Goal: Check status: Check status

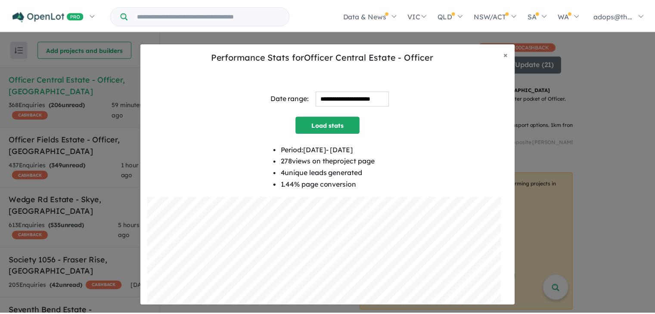
scroll to position [258, 0]
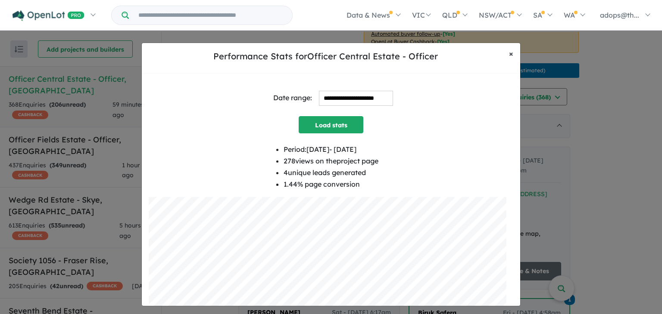
click at [513, 55] on button "× Close" at bounding box center [511, 54] width 18 height 22
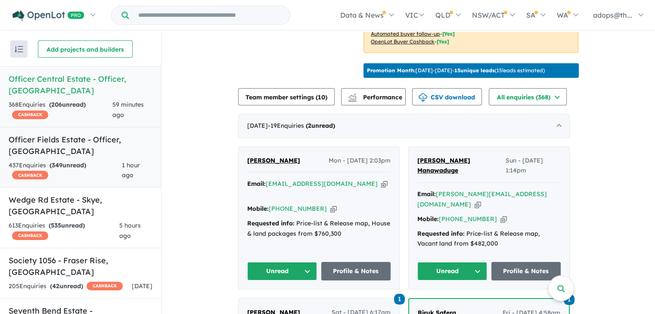
click at [115, 134] on h5 "Officer Fields Estate - Officer , [GEOGRAPHIC_DATA]" at bounding box center [81, 145] width 144 height 23
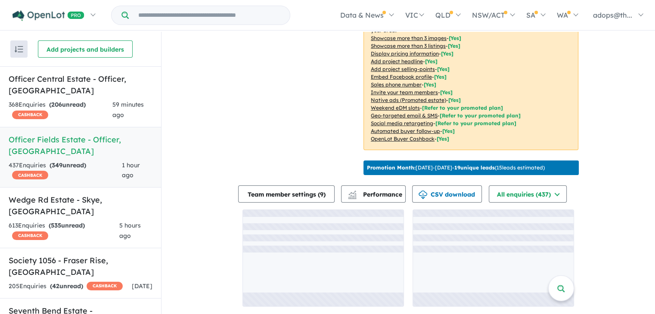
scroll to position [177, 0]
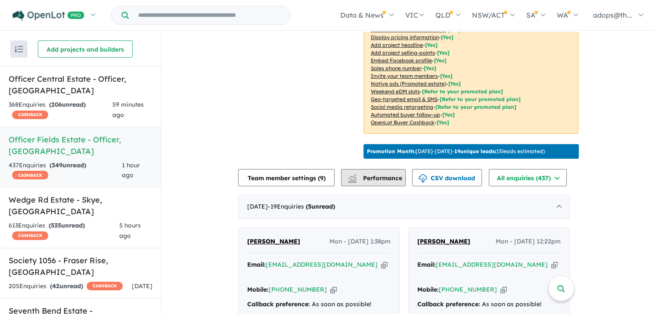
click at [378, 182] on span "Performance" at bounding box center [375, 178] width 53 height 8
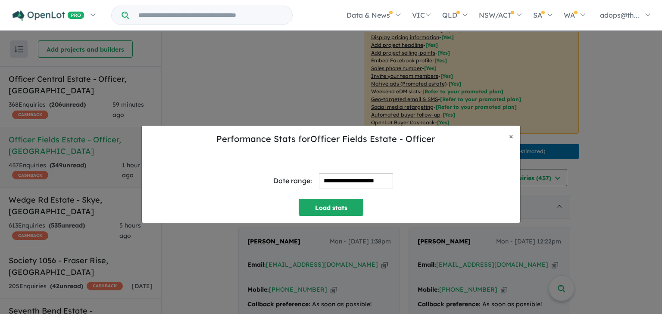
click at [376, 181] on input "**********" at bounding box center [356, 181] width 74 height 15
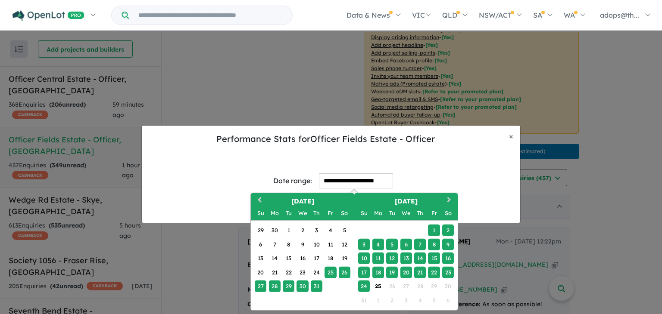
click at [379, 274] on div "18" at bounding box center [378, 273] width 12 height 12
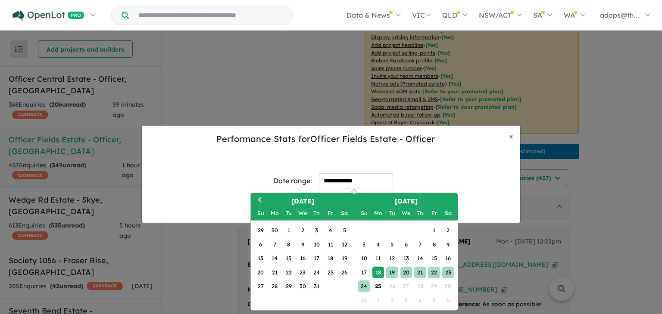
click at [367, 286] on div "24" at bounding box center [364, 287] width 12 height 12
type input "**********"
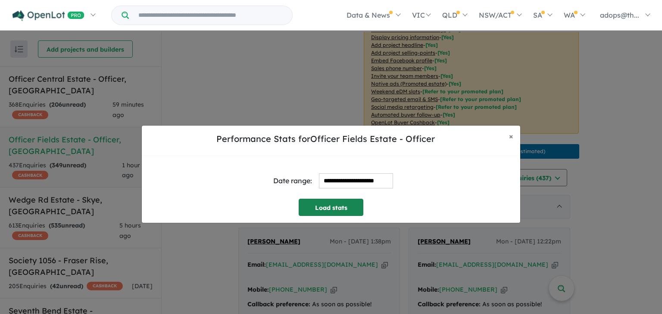
click at [338, 210] on button "Load stats" at bounding box center [331, 207] width 65 height 17
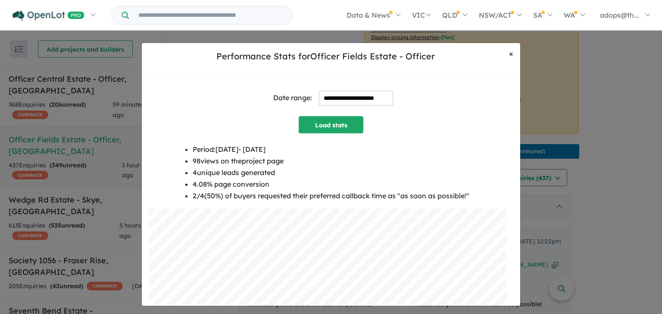
click at [510, 55] on span "×" at bounding box center [511, 54] width 4 height 10
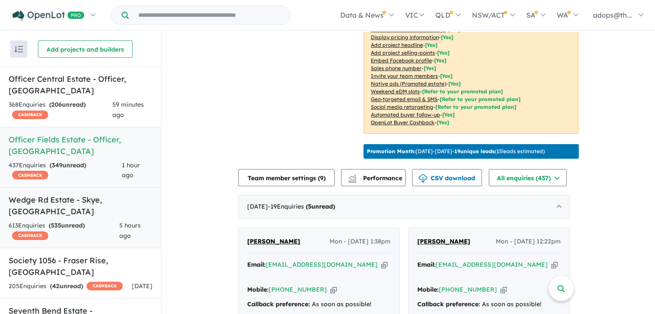
click at [97, 194] on h5 "Wedge Rd Estate - [GEOGRAPHIC_DATA] , [GEOGRAPHIC_DATA]" at bounding box center [81, 205] width 144 height 23
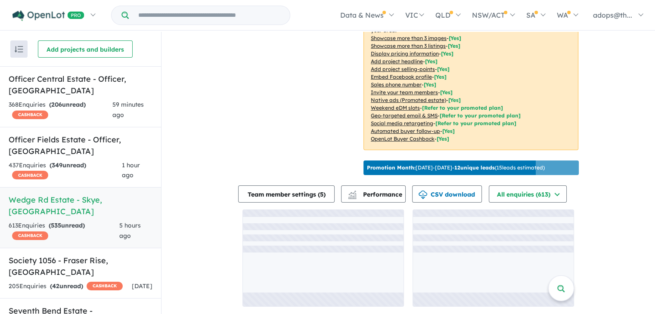
scroll to position [177, 0]
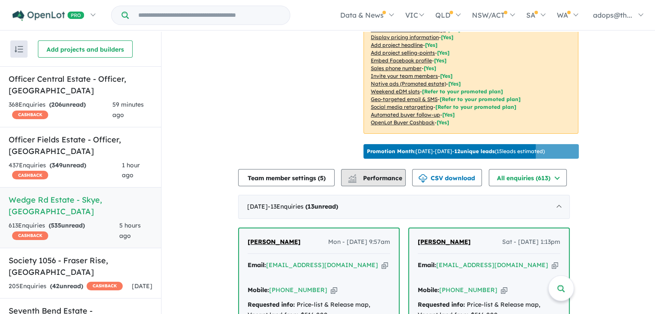
click at [390, 182] on span "Performance" at bounding box center [375, 178] width 53 height 8
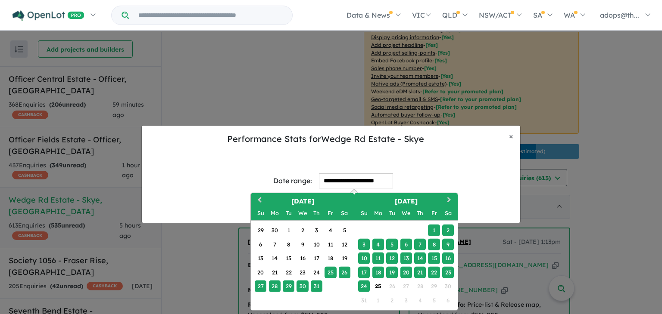
click at [357, 181] on input "**********" at bounding box center [356, 181] width 74 height 15
click at [381, 272] on div "18" at bounding box center [378, 273] width 12 height 12
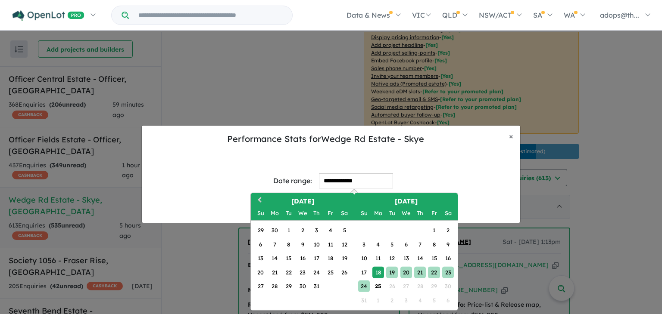
click at [360, 286] on div "24" at bounding box center [364, 287] width 12 height 12
type input "**********"
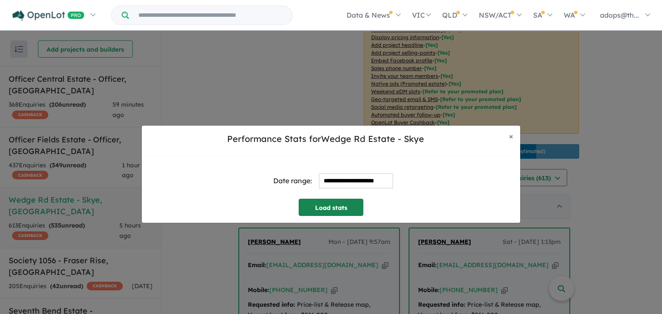
click at [357, 213] on button "Load stats" at bounding box center [331, 207] width 65 height 17
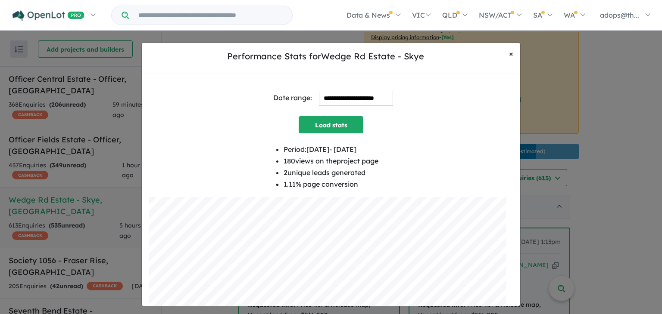
click at [509, 52] on span "×" at bounding box center [511, 54] width 4 height 10
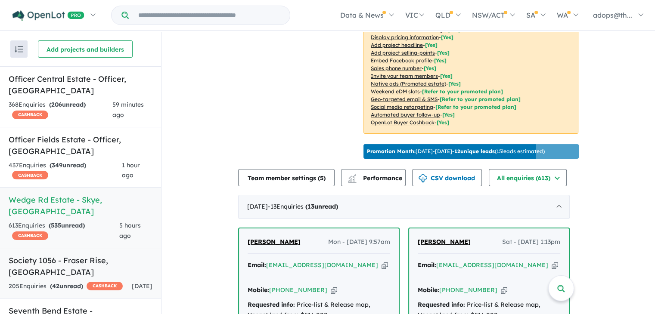
click at [63, 255] on h5 "Society 1056 - [GEOGRAPHIC_DATA] , [GEOGRAPHIC_DATA]" at bounding box center [81, 266] width 144 height 23
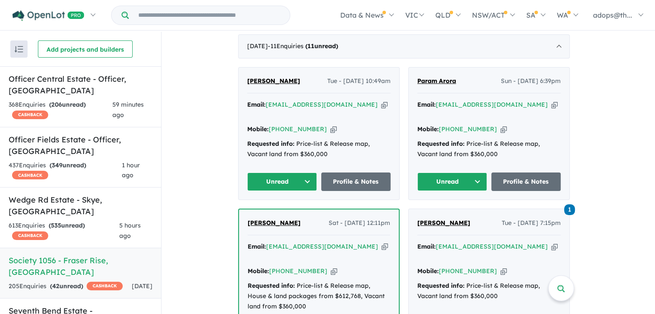
scroll to position [258, 0]
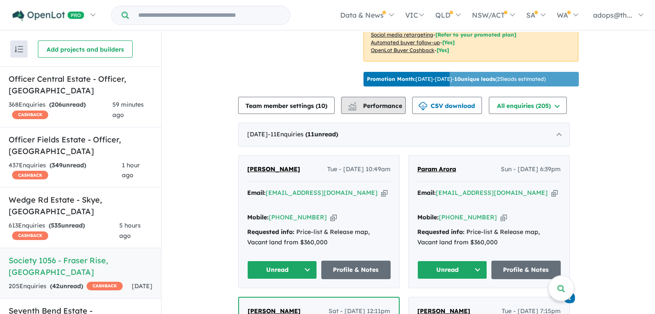
click at [365, 110] on span "Performance" at bounding box center [375, 106] width 53 height 8
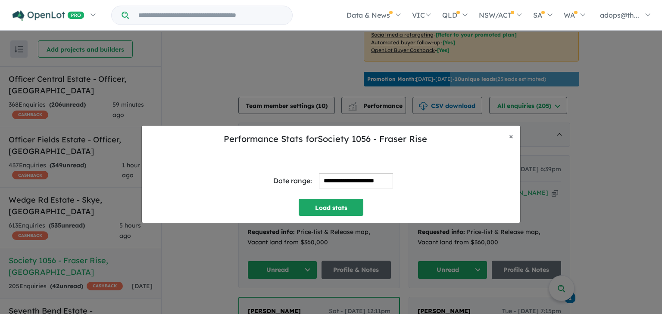
click at [343, 182] on input "**********" at bounding box center [356, 181] width 74 height 15
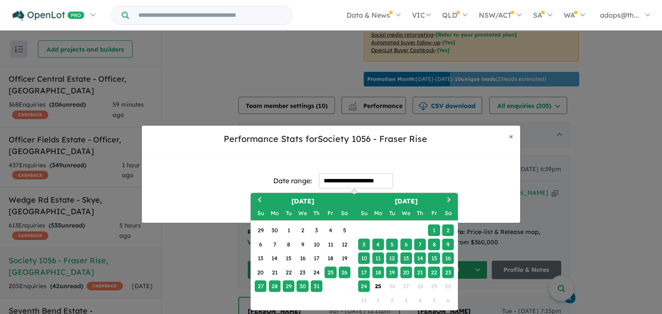
click at [377, 271] on div "18" at bounding box center [378, 273] width 12 height 12
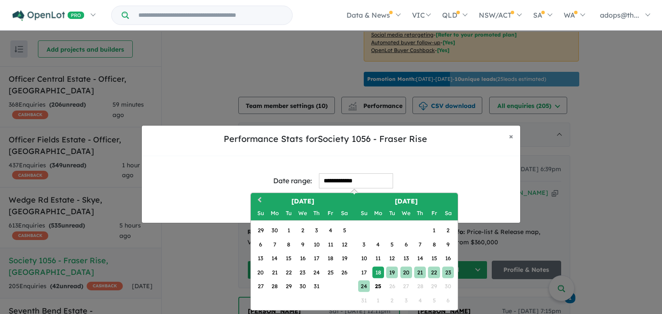
click at [367, 286] on div "24" at bounding box center [364, 287] width 12 height 12
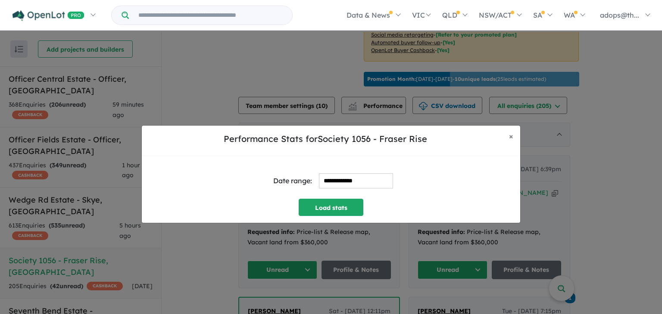
type input "**********"
click at [340, 209] on button "Load stats" at bounding box center [331, 207] width 65 height 17
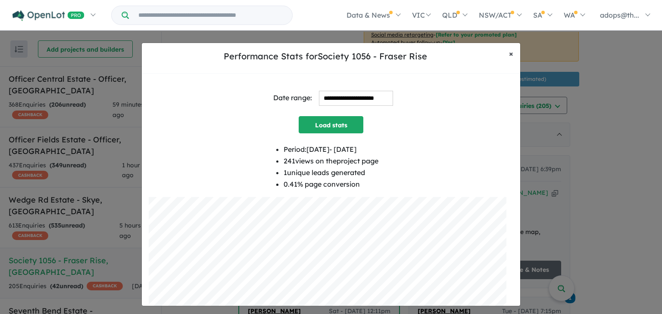
click at [510, 54] on span "×" at bounding box center [511, 54] width 4 height 10
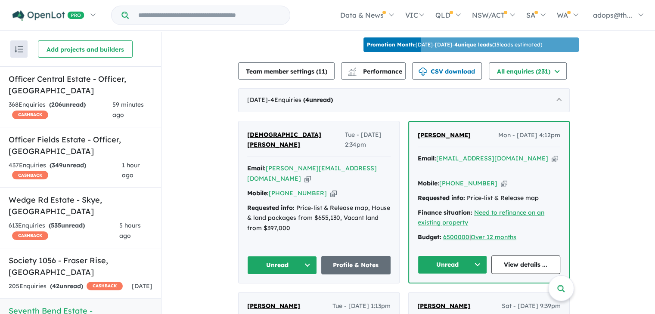
scroll to position [302, 0]
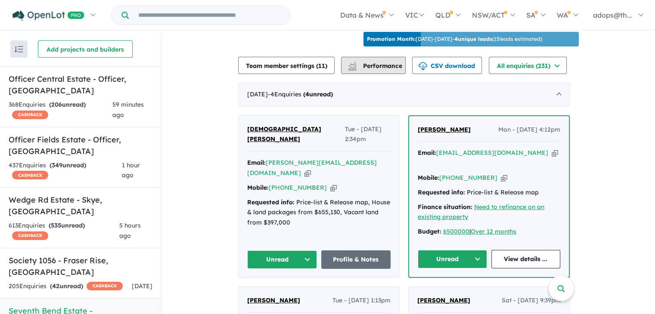
click at [376, 70] on span "Performance" at bounding box center [375, 66] width 53 height 8
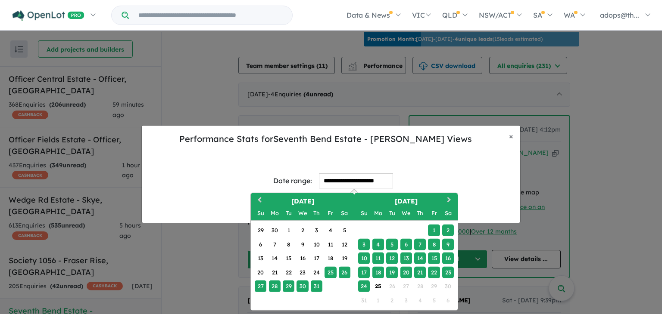
click at [341, 188] on input "**********" at bounding box center [356, 181] width 74 height 15
click at [377, 276] on div "18" at bounding box center [378, 273] width 12 height 12
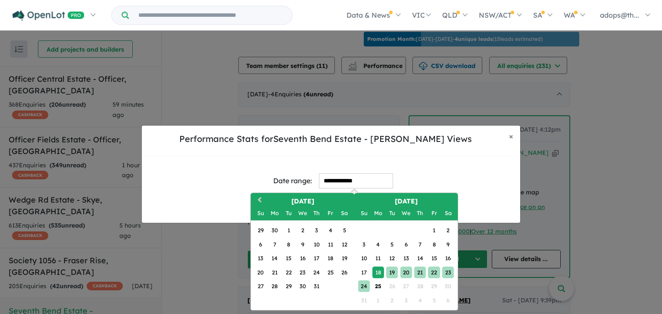
click at [365, 285] on div "24" at bounding box center [364, 287] width 12 height 12
type input "**********"
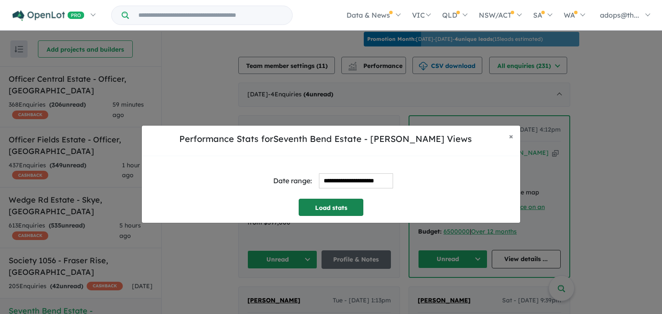
click at [345, 211] on button "Load stats" at bounding box center [331, 207] width 65 height 17
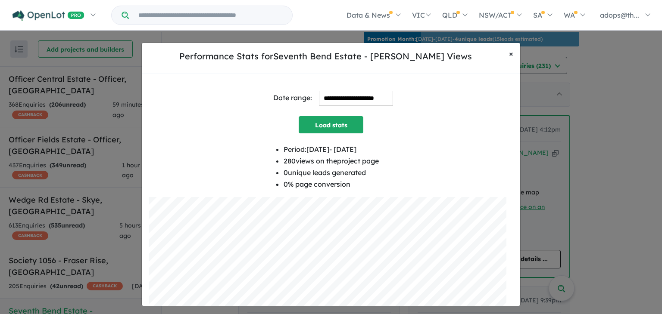
click at [514, 54] on button "× Close" at bounding box center [511, 54] width 18 height 22
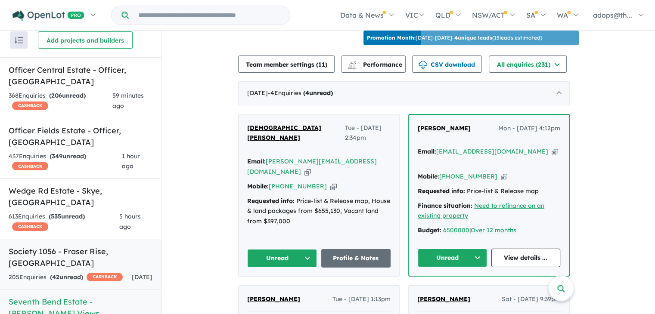
scroll to position [8, 0]
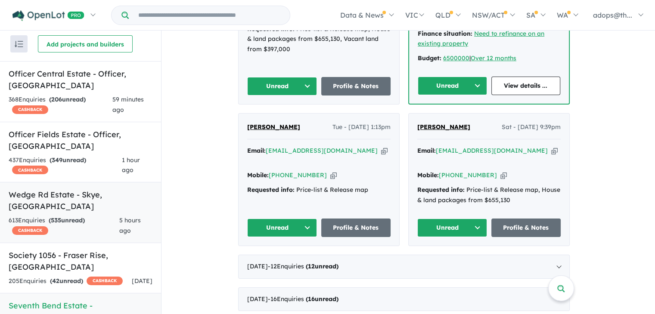
scroll to position [0, 0]
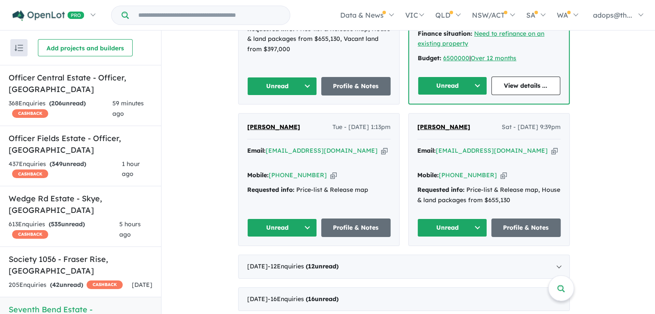
click at [22, 50] on img "button" at bounding box center [19, 48] width 9 height 6
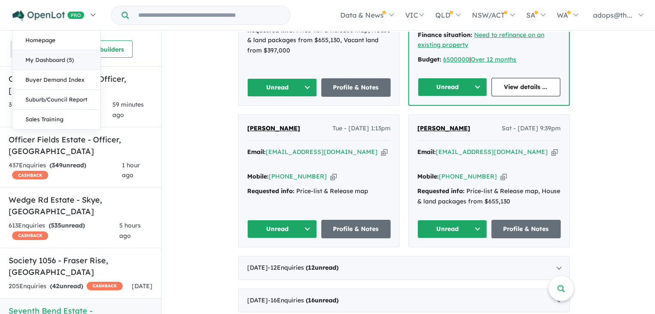
click at [46, 59] on link "My Dashboard (5)" at bounding box center [56, 60] width 88 height 20
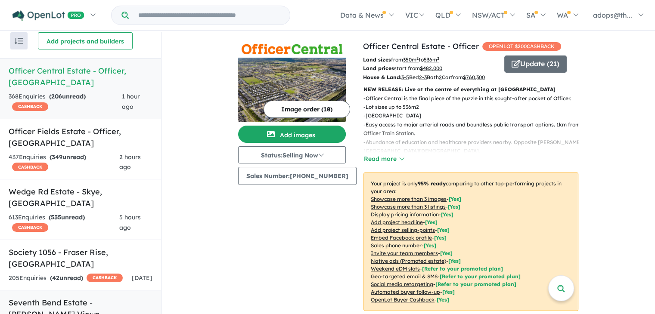
scroll to position [1, 0]
